Goal: Information Seeking & Learning: Learn about a topic

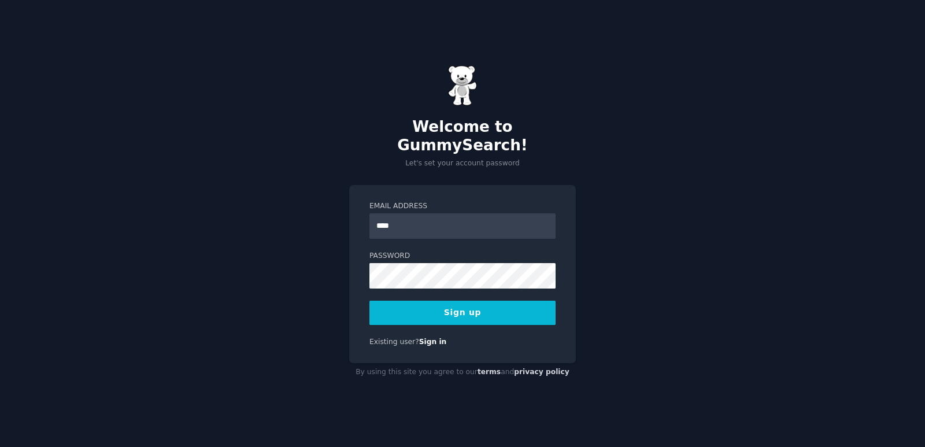
type input "**********"
click at [472, 313] on button "Sign up" at bounding box center [462, 313] width 186 height 24
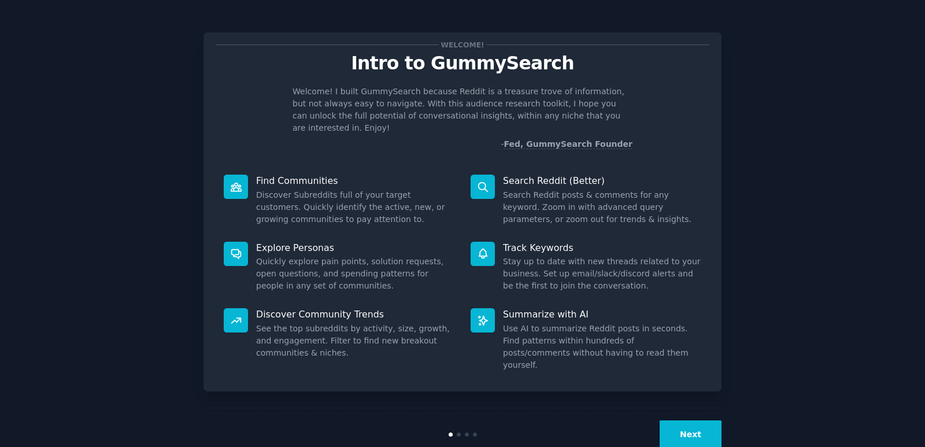
click at [709, 420] on button "Next" at bounding box center [691, 434] width 62 height 28
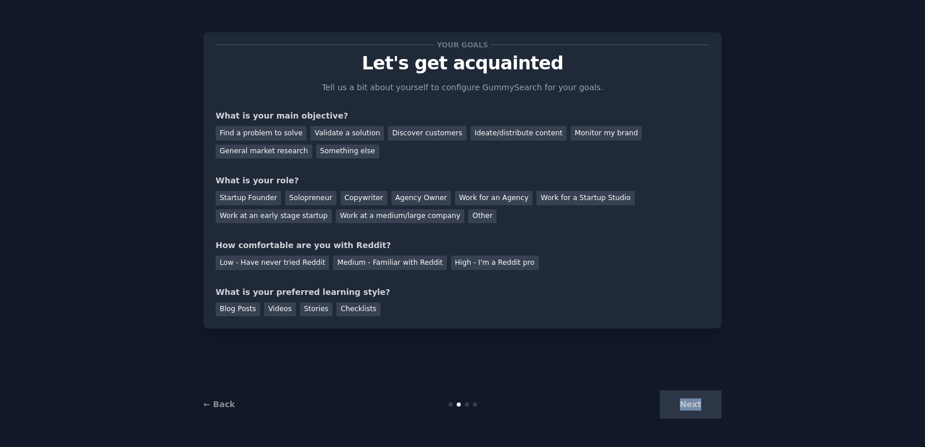
click at [709, 412] on div "Next" at bounding box center [635, 404] width 173 height 28
click at [463, 197] on div "Work for an Agency" at bounding box center [493, 198] width 77 height 14
click at [252, 135] on div "Find a problem to solve" at bounding box center [261, 133] width 91 height 14
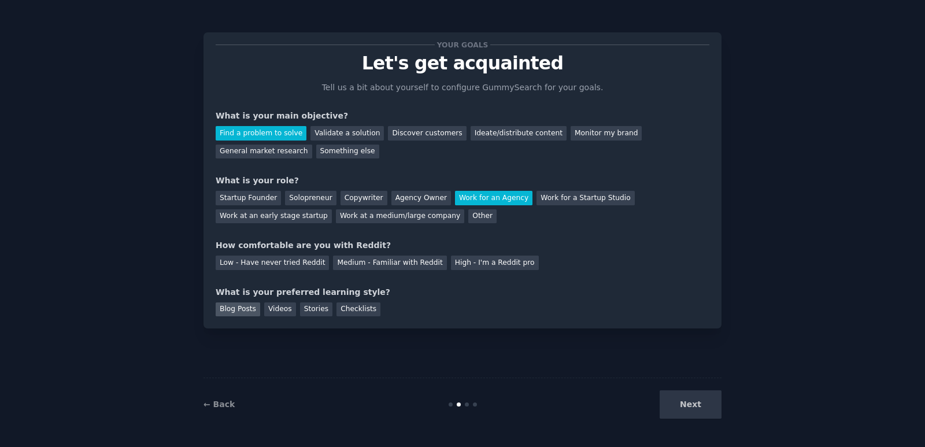
click at [234, 306] on div "Blog Posts" at bounding box center [238, 309] width 45 height 14
click at [693, 402] on div "Next" at bounding box center [635, 404] width 173 height 28
click at [268, 265] on div "Low - Have never tried Reddit" at bounding box center [272, 263] width 113 height 14
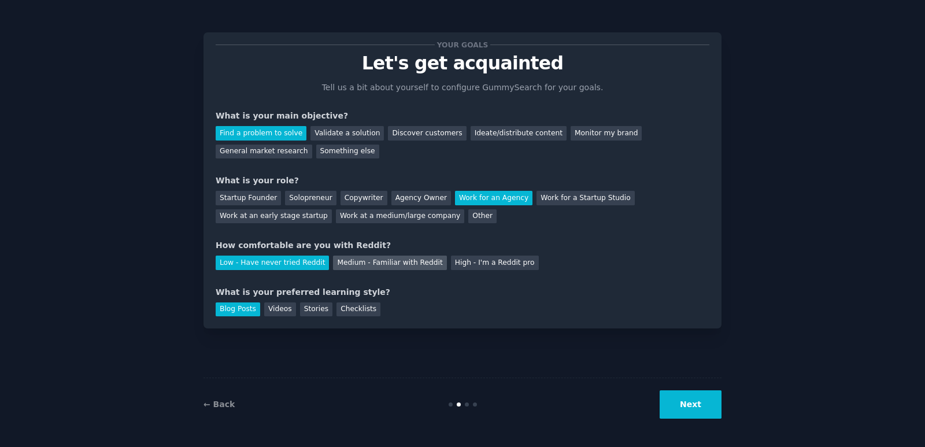
click at [397, 264] on div "Medium - Familiar with Reddit" at bounding box center [389, 263] width 113 height 14
click at [693, 399] on button "Next" at bounding box center [691, 404] width 62 height 28
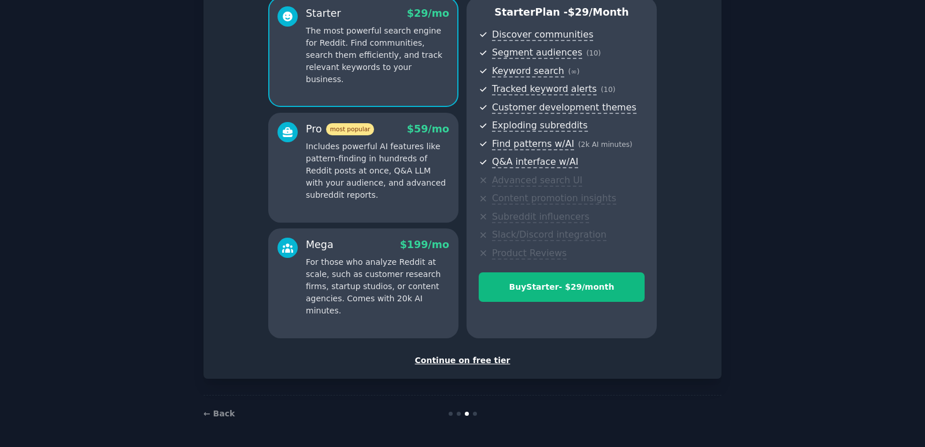
scroll to position [108, 0]
click at [484, 359] on div "Continue on free tier" at bounding box center [463, 359] width 494 height 12
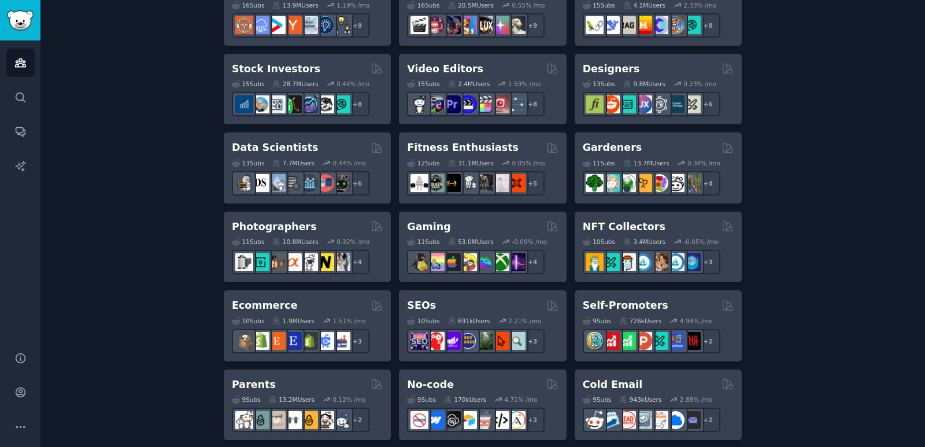
scroll to position [462, 0]
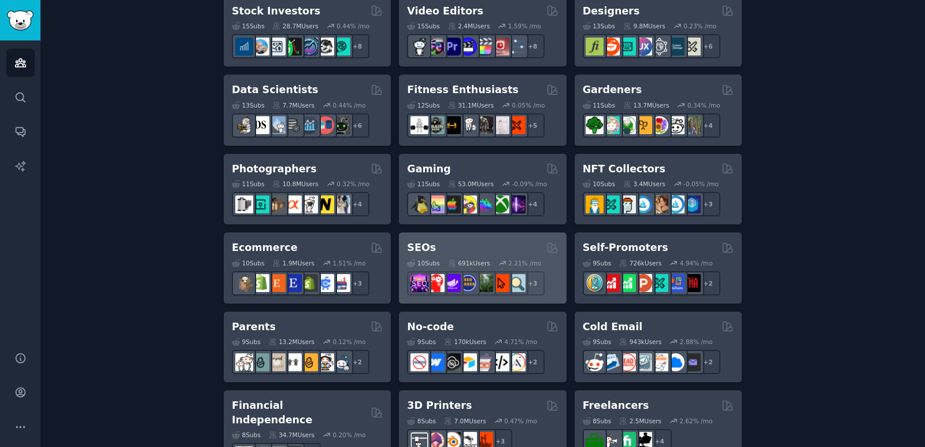
click at [454, 246] on div "SEOs" at bounding box center [482, 247] width 151 height 14
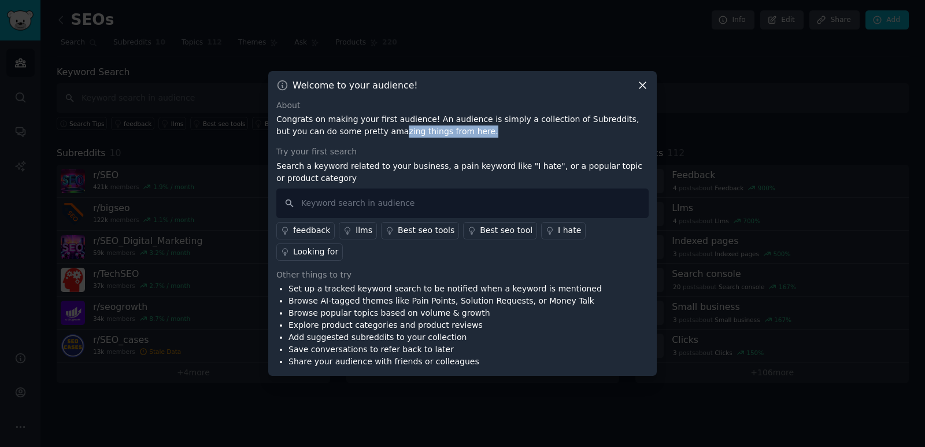
drag, startPoint x: 354, startPoint y: 134, endPoint x: 457, endPoint y: 136, distance: 102.9
click at [457, 136] on p "Congrats on making your first audience! An audience is simply a collection of S…" at bounding box center [462, 125] width 372 height 24
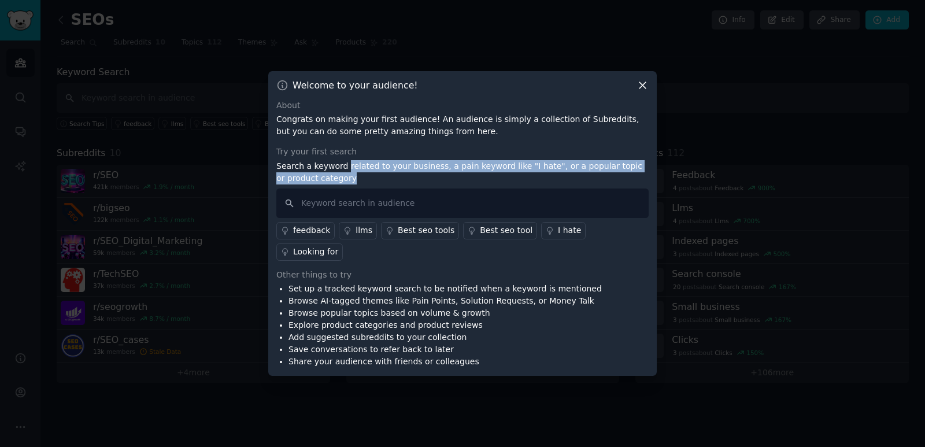
drag, startPoint x: 340, startPoint y: 176, endPoint x: 554, endPoint y: 186, distance: 213.5
click at [554, 184] on p "Search a keyword related to your business, a pain keyword like "I hate", or a p…" at bounding box center [462, 172] width 372 height 24
click at [476, 184] on p "Search a keyword related to your business, a pain keyword like "I hate", or a p…" at bounding box center [462, 172] width 372 height 24
drag, startPoint x: 476, startPoint y: 189, endPoint x: 276, endPoint y: 170, distance: 201.5
click at [276, 170] on div "Welcome to your audience! About Congrats on making your first audience! An audi…" at bounding box center [462, 223] width 388 height 305
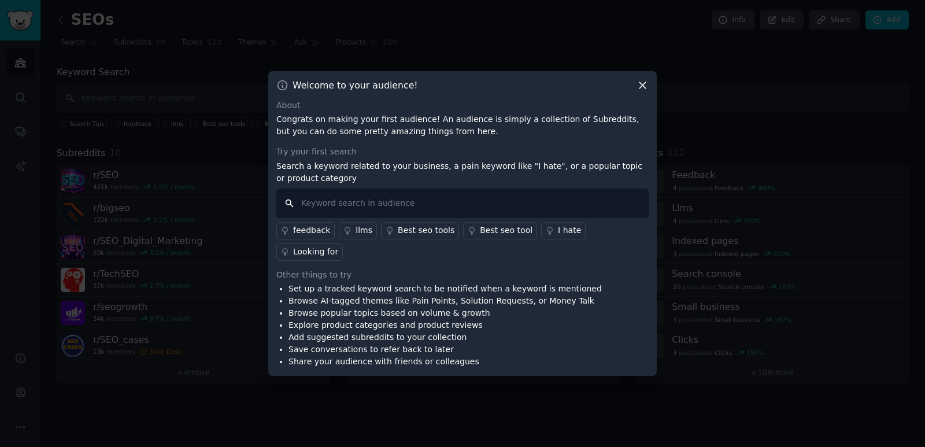
click at [371, 214] on input "text" at bounding box center [462, 202] width 372 height 29
click at [339, 283] on li "Set up a tracked keyword search to be notified when a keyword is mentioned" at bounding box center [444, 289] width 313 height 12
drag, startPoint x: 487, startPoint y: 283, endPoint x: 495, endPoint y: 286, distance: 9.1
click at [499, 283] on li "Set up a tracked keyword search to be notified when a keyword is mentioned" at bounding box center [444, 289] width 313 height 12
click at [392, 319] on li "Explore product categories and product reviews" at bounding box center [444, 325] width 313 height 12
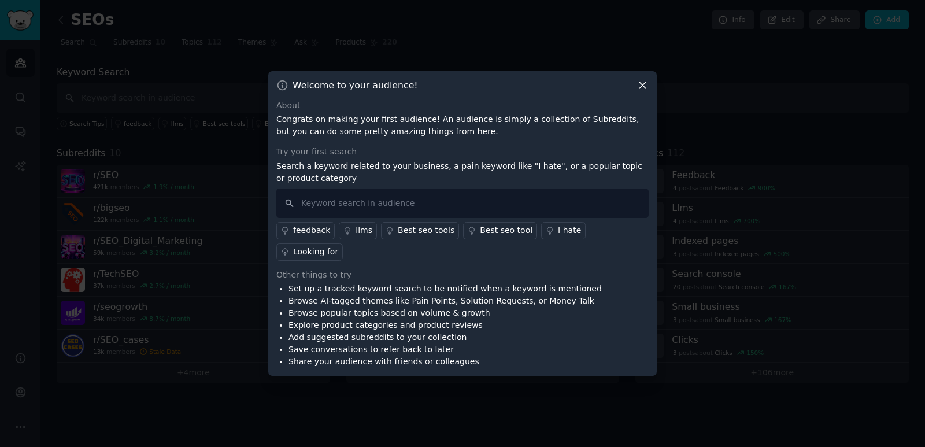
click at [453, 332] on li "Add suggested subreddits to your collection" at bounding box center [444, 337] width 313 height 12
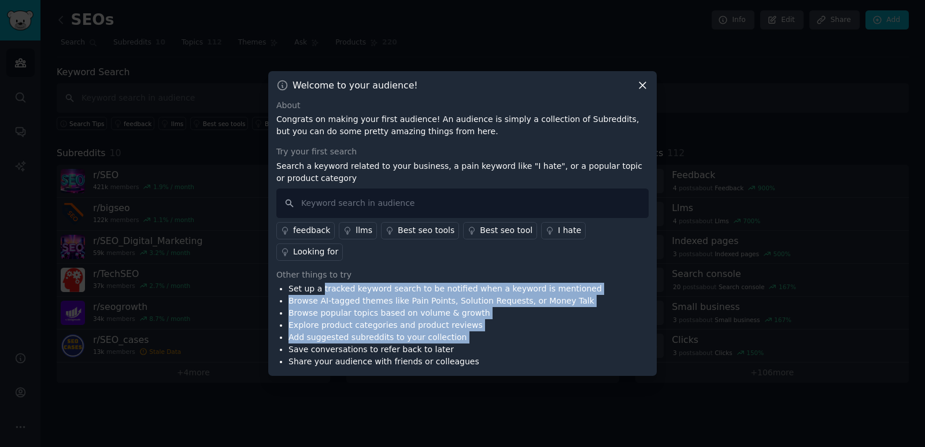
drag, startPoint x: 432, startPoint y: 336, endPoint x: 321, endPoint y: 274, distance: 126.6
click at [321, 283] on ul "Set up a tracked keyword search to be notified when a keyword is mentioned Brow…" at bounding box center [438, 325] width 325 height 85
click at [359, 319] on li "Explore product categories and product reviews" at bounding box center [444, 325] width 313 height 12
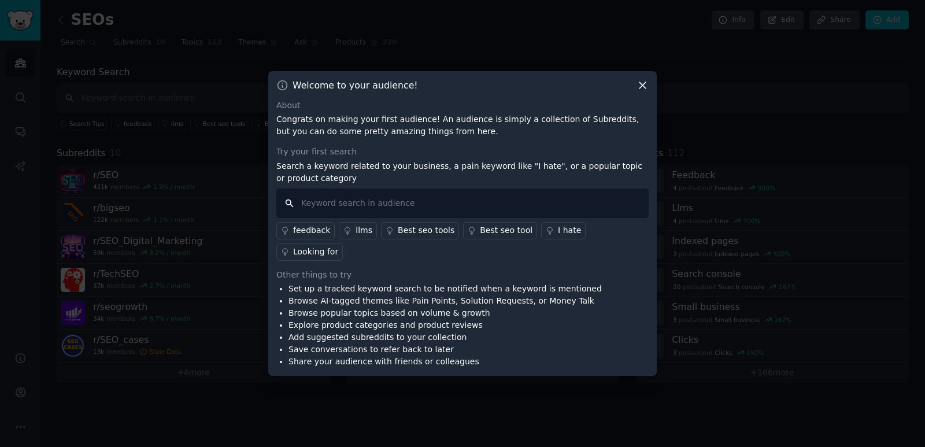
drag, startPoint x: 363, startPoint y: 212, endPoint x: 372, endPoint y: 206, distance: 10.8
click at [369, 209] on input "text" at bounding box center [462, 202] width 372 height 29
type input "l"
type input "seo"
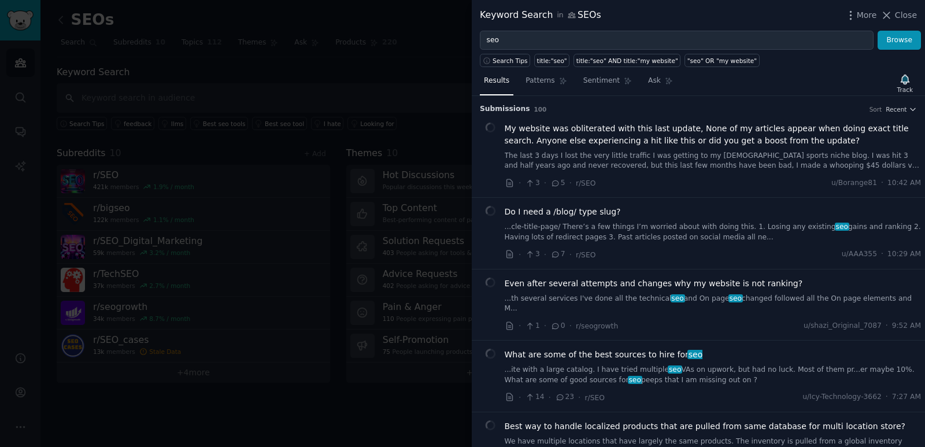
drag, startPoint x: 444, startPoint y: 59, endPoint x: 439, endPoint y: 80, distance: 21.9
click at [439, 80] on div at bounding box center [462, 223] width 925 height 447
click at [436, 54] on div at bounding box center [462, 223] width 925 height 447
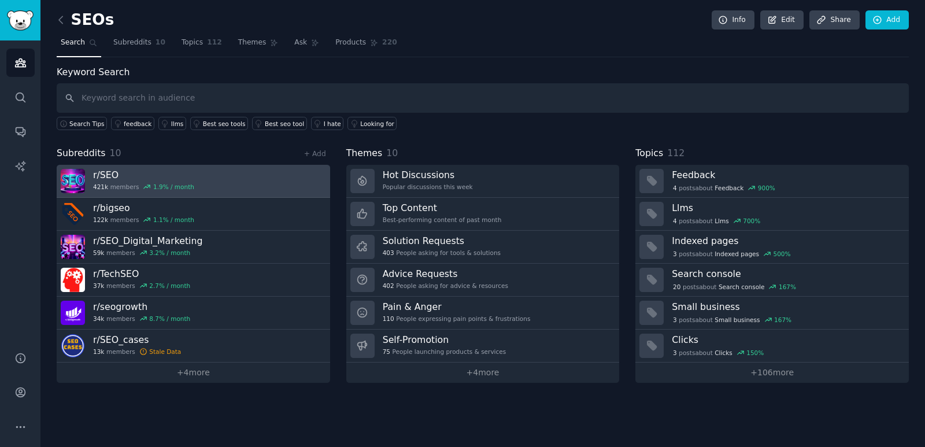
click at [113, 176] on h3 "r/ SEO" at bounding box center [143, 175] width 101 height 12
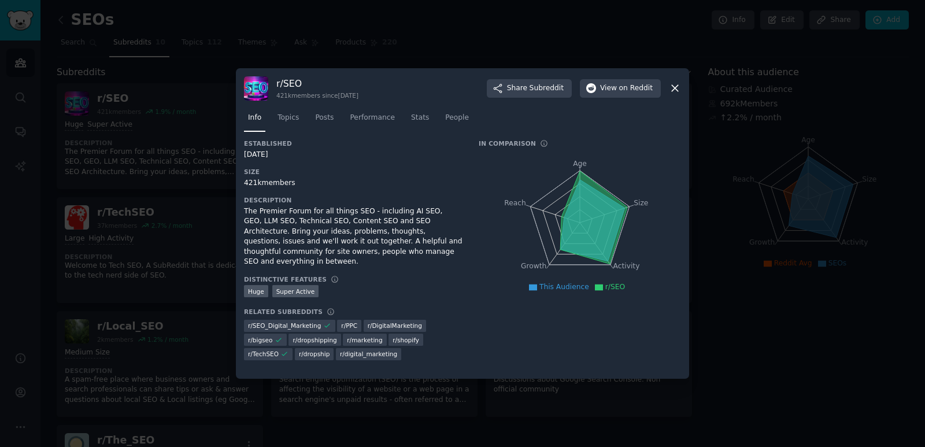
click at [672, 86] on icon at bounding box center [675, 88] width 12 height 12
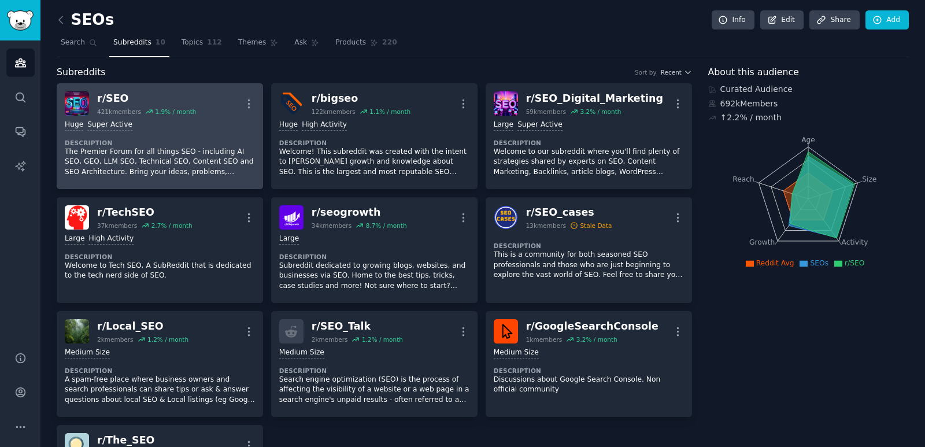
click at [207, 92] on div "r/ SEO 421k members 1.9 % / month More" at bounding box center [160, 103] width 190 height 24
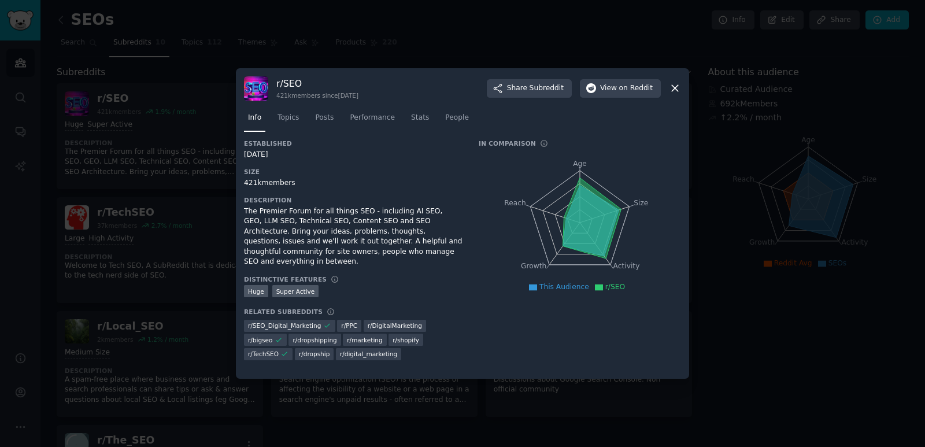
click at [670, 93] on icon at bounding box center [675, 88] width 12 height 12
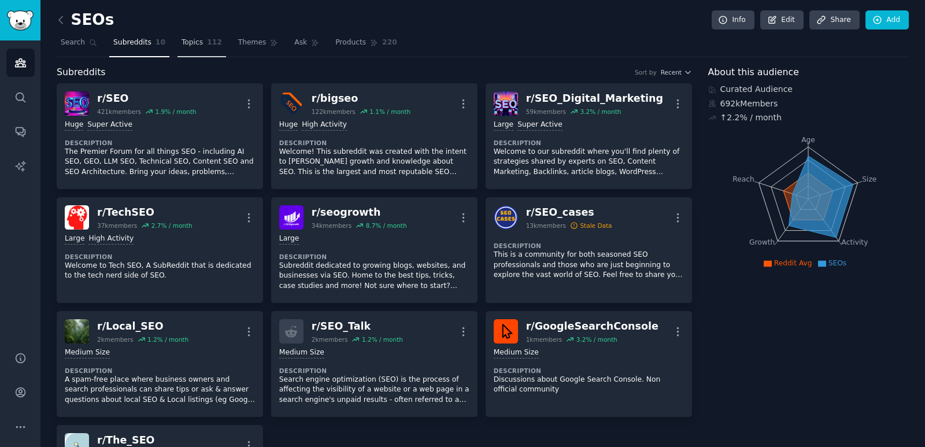
click at [187, 45] on span "Topics" at bounding box center [192, 43] width 21 height 10
